Goal: Use online tool/utility: Utilize a website feature to perform a specific function

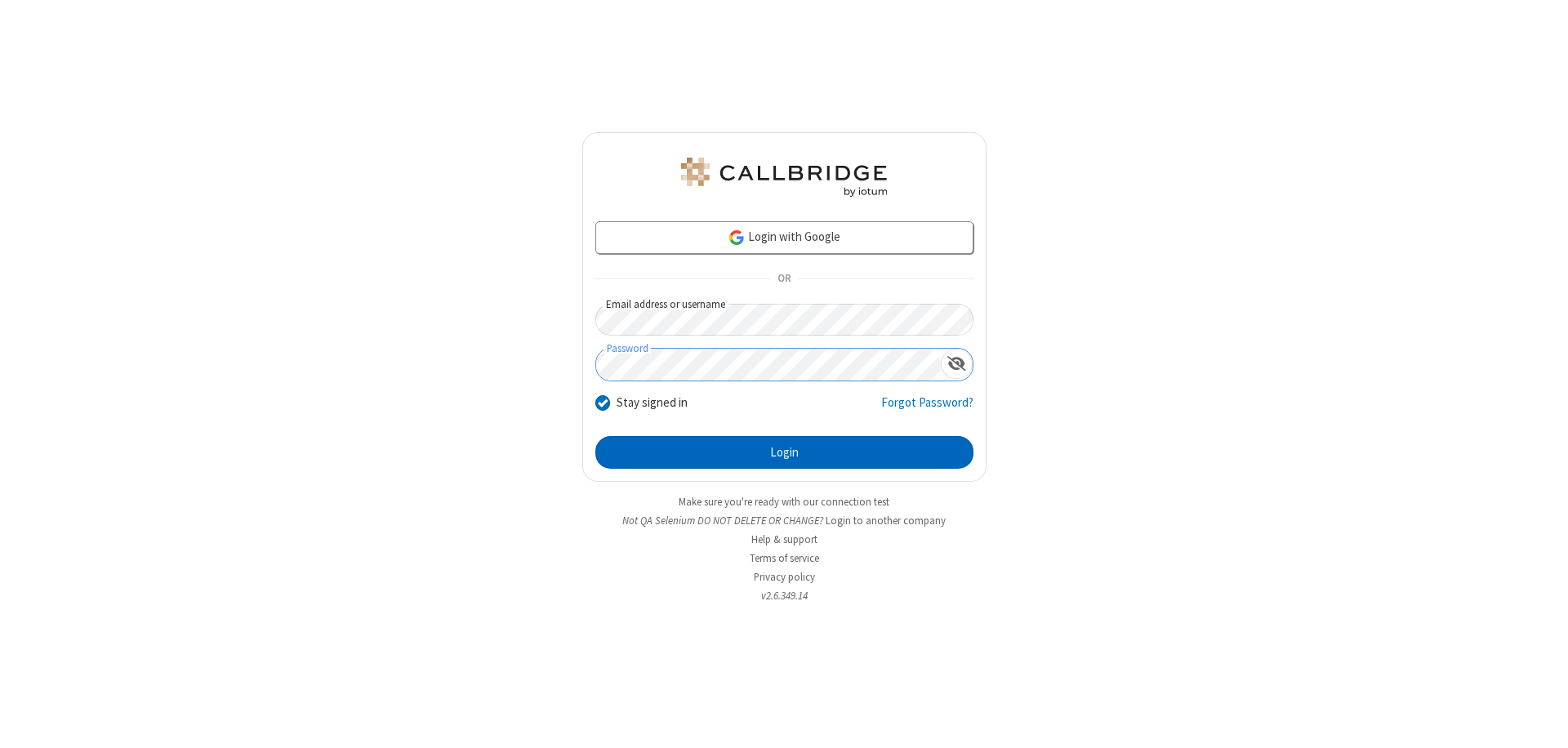
click at [784, 452] on button "Login" at bounding box center [784, 452] width 378 height 32
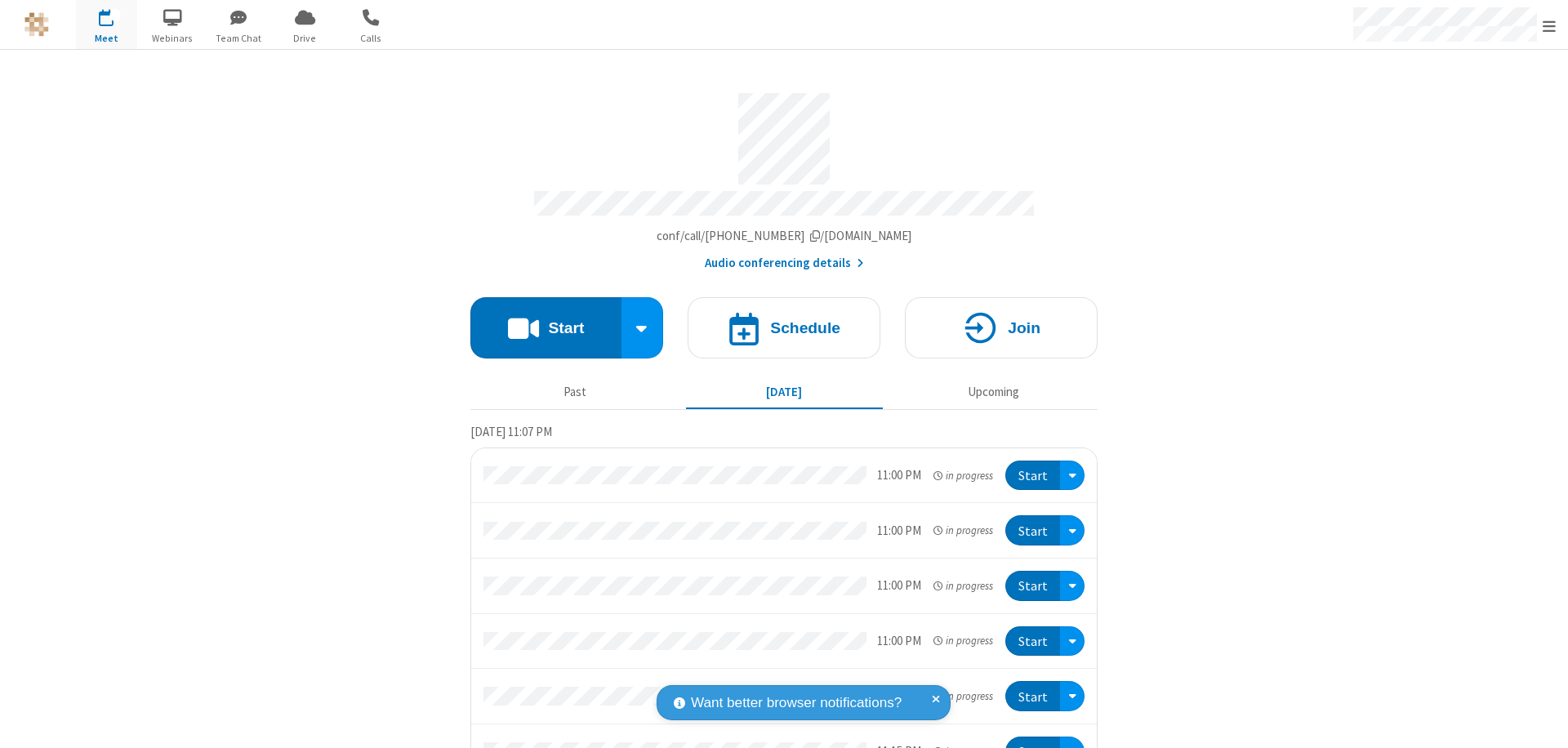
click at [539, 320] on button "Start" at bounding box center [546, 327] width 151 height 62
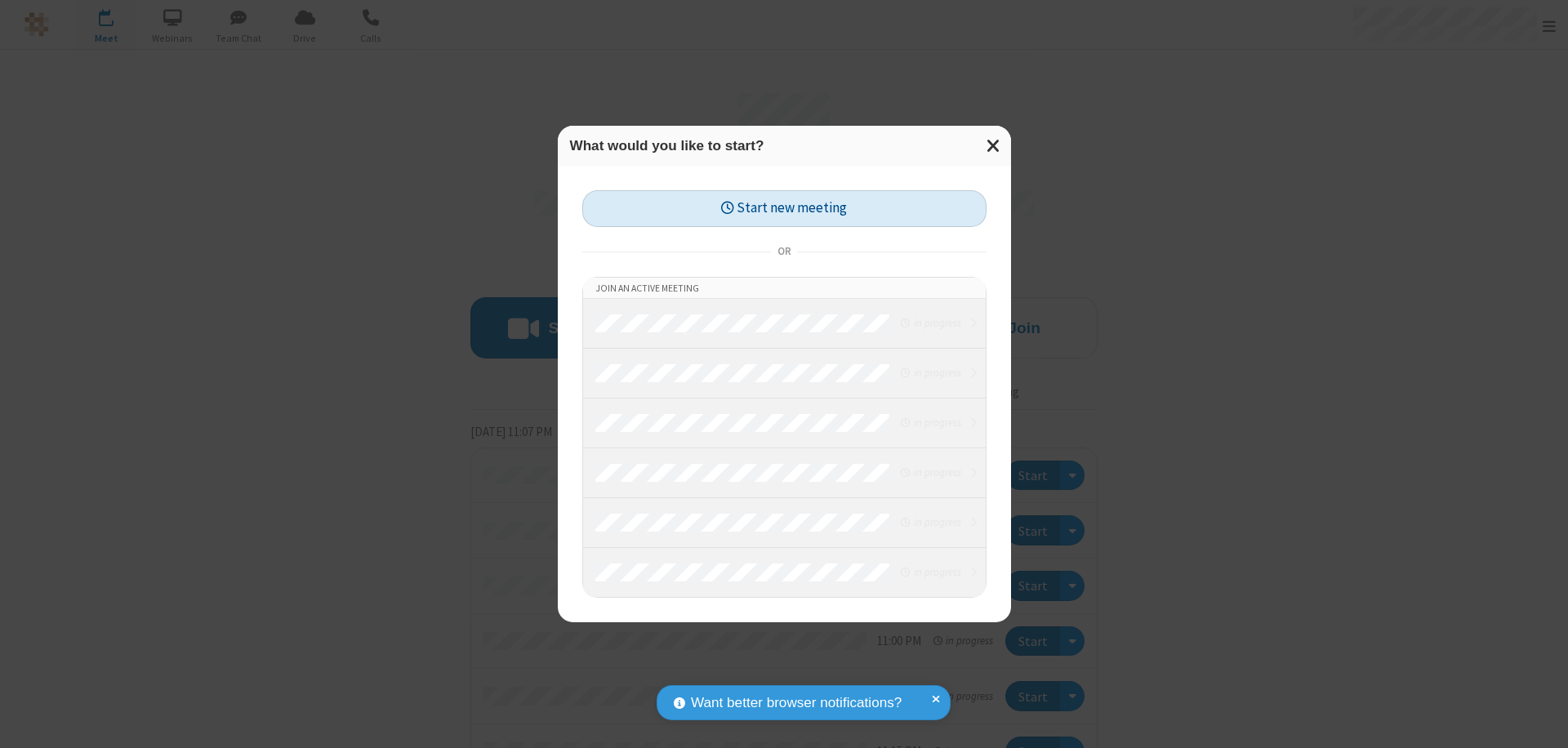
click at [784, 208] on button "Start new meeting" at bounding box center [784, 209] width 404 height 37
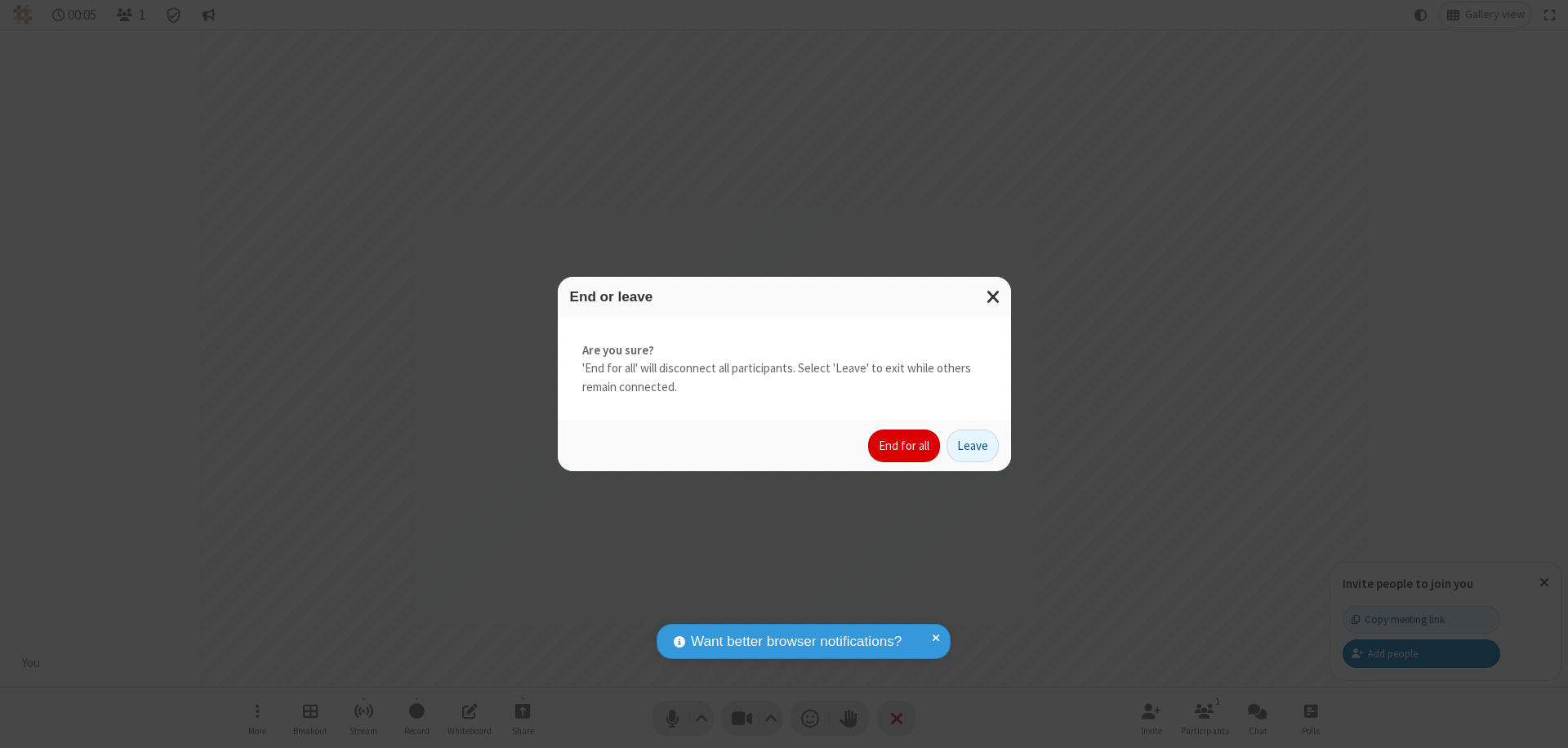
click at [905, 446] on button "End for all" at bounding box center [904, 445] width 72 height 32
